Goal: Information Seeking & Learning: Learn about a topic

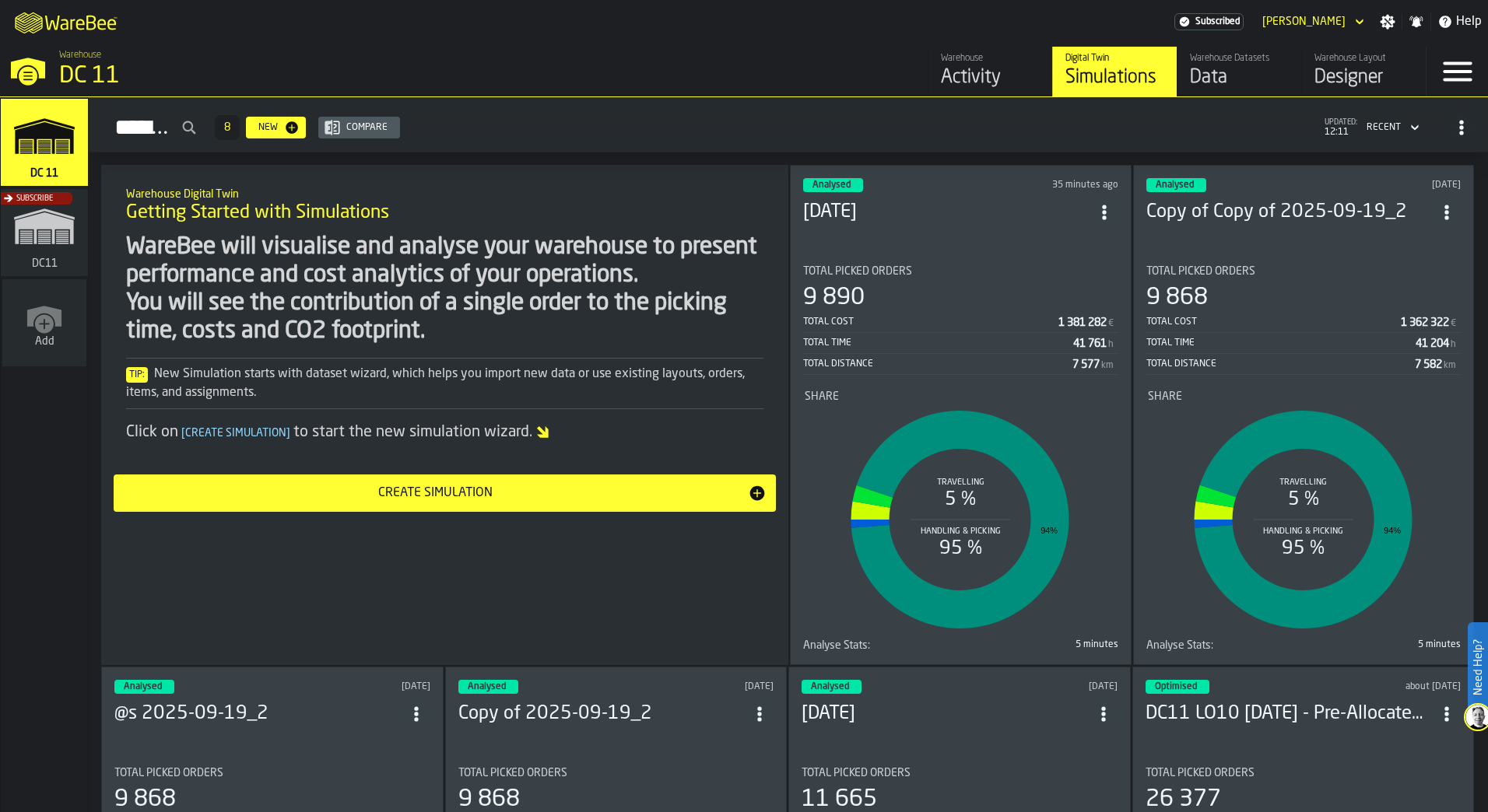
click at [934, 237] on div "Analysed 35 minutes ago [DATE] Total Picked Orders 9 890 Total Cost 1 381 282 €…" at bounding box center [961, 415] width 342 height 500
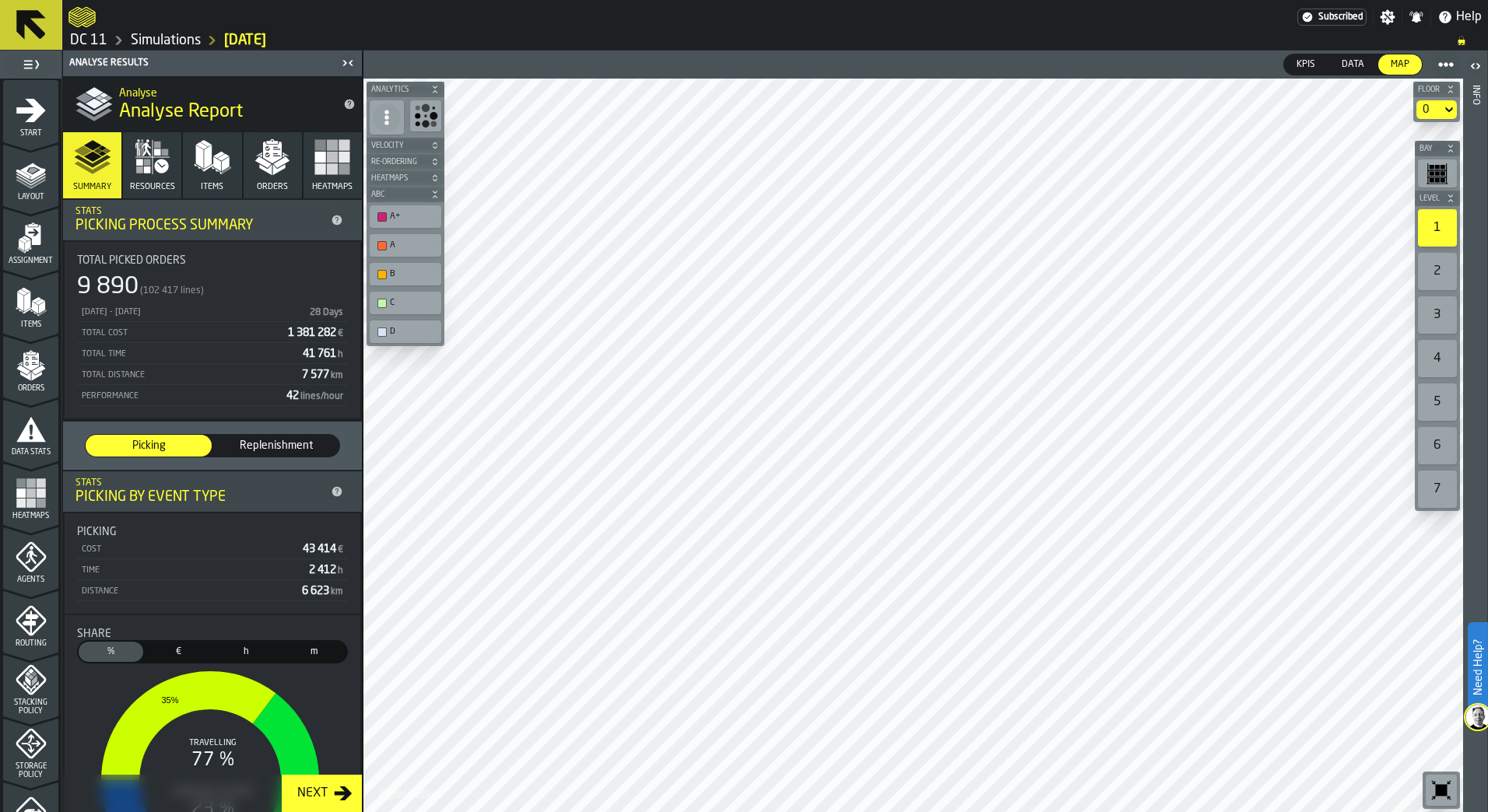
click at [1439, 265] on div "2" at bounding box center [1437, 271] width 39 height 37
click at [1441, 362] on div "4" at bounding box center [1437, 358] width 39 height 37
click at [1439, 308] on div "3" at bounding box center [1437, 315] width 39 height 37
